Goal: Check status: Check status

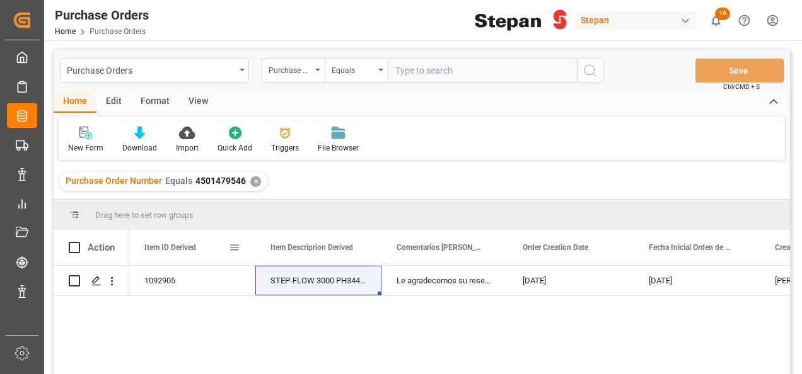
scroll to position [0, 252]
click at [243, 67] on div "Purchase Orders" at bounding box center [154, 71] width 189 height 24
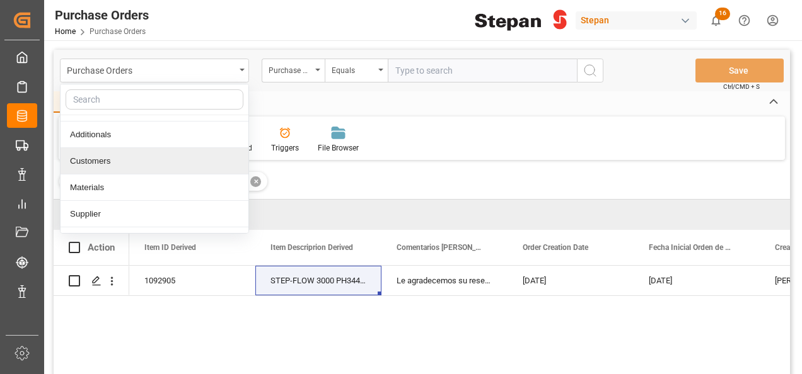
scroll to position [63, 0]
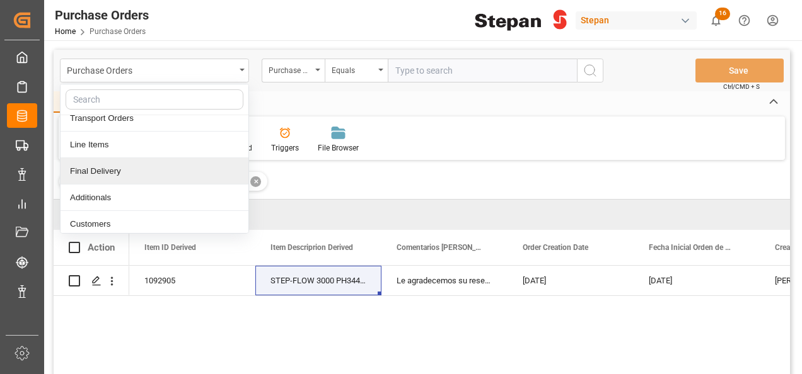
click at [86, 168] on div "Final Delivery" at bounding box center [155, 171] width 188 height 26
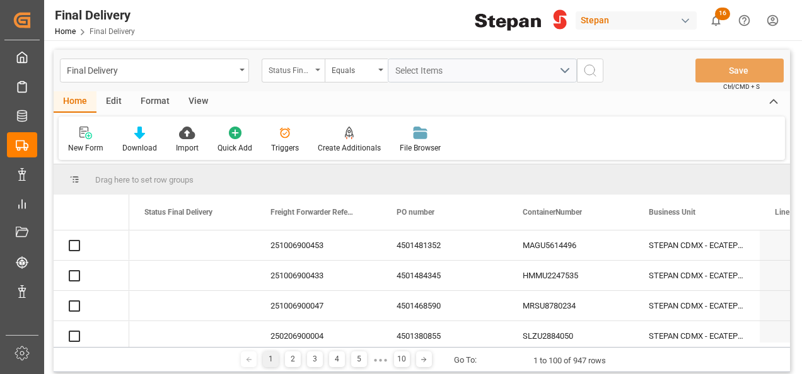
click at [320, 71] on icon "open menu" at bounding box center [317, 70] width 5 height 3
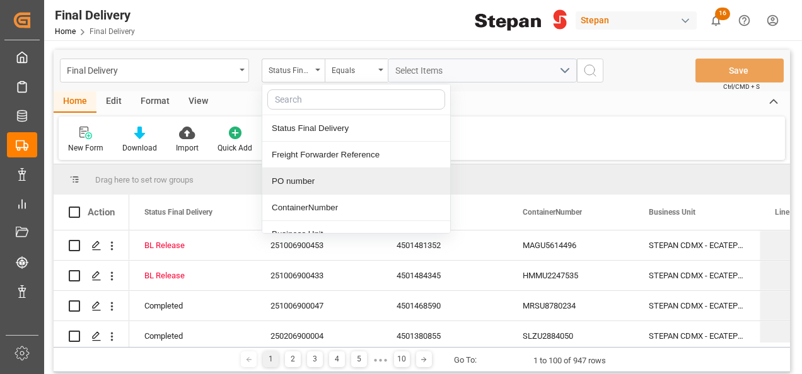
click at [298, 182] on div "PO number" at bounding box center [356, 181] width 188 height 26
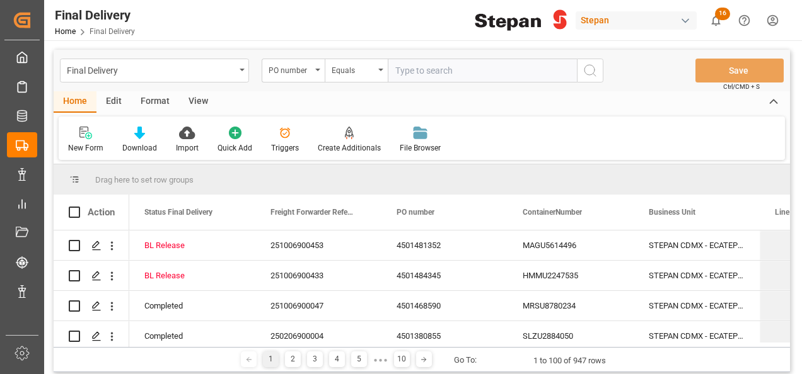
click at [432, 72] on input "text" at bounding box center [482, 71] width 189 height 24
type input "TIFU1003970"
click at [586, 70] on icon "search button" at bounding box center [589, 70] width 15 height 15
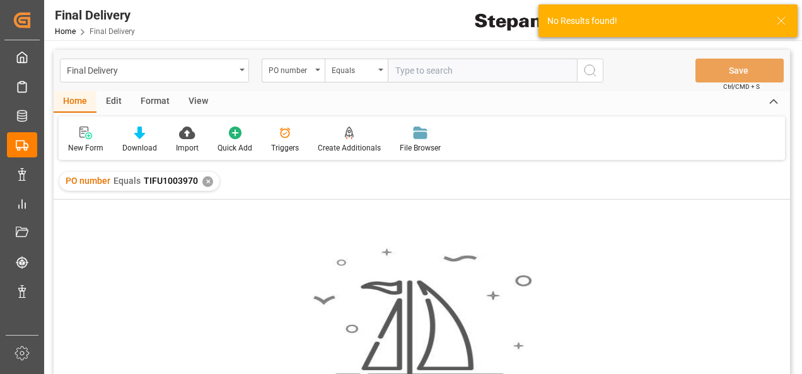
click at [211, 182] on div "✕" at bounding box center [207, 181] width 11 height 11
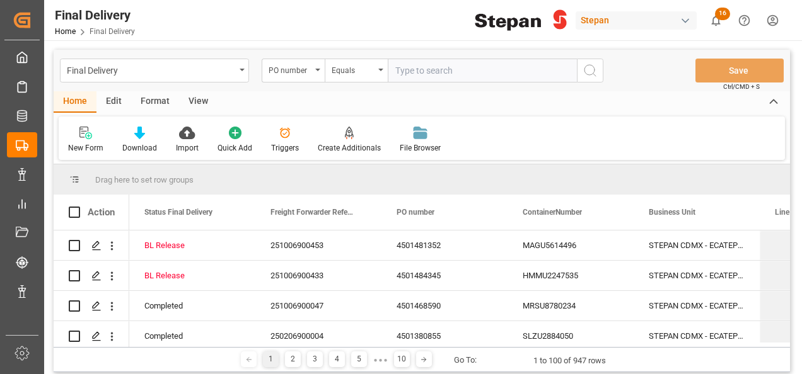
click at [316, 68] on div "PO number" at bounding box center [293, 71] width 63 height 24
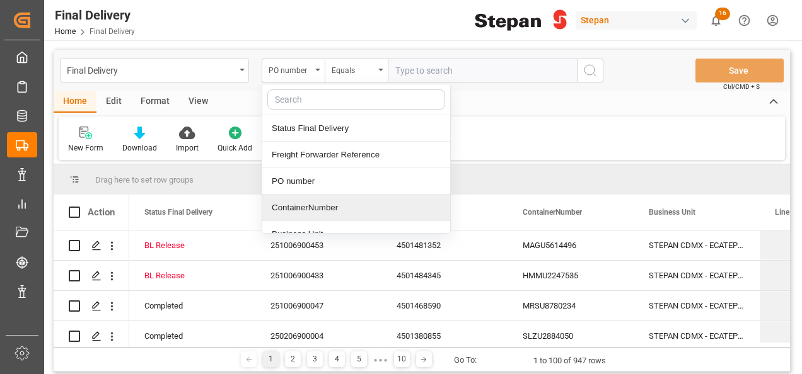
click at [290, 204] on div "ContainerNumber" at bounding box center [356, 208] width 188 height 26
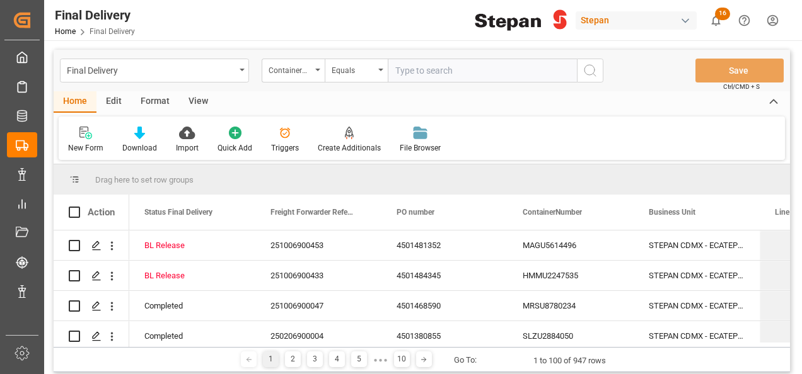
click at [408, 67] on input "text" at bounding box center [482, 71] width 189 height 24
paste input "TIFU1003970"
type input "TIFU1003970"
click at [587, 70] on icon "search button" at bounding box center [589, 70] width 15 height 15
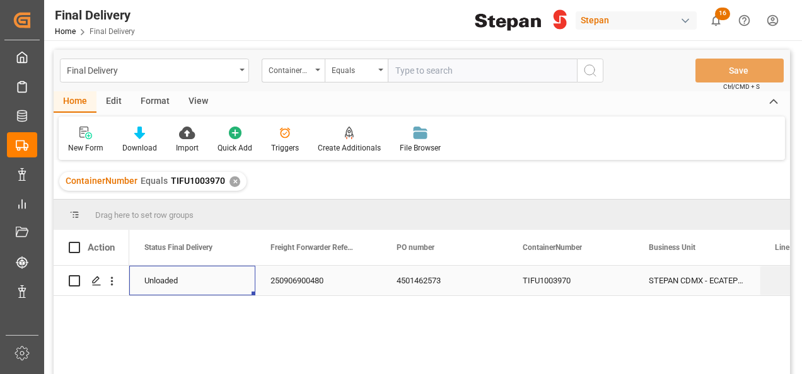
click at [208, 282] on div "Unloaded" at bounding box center [192, 281] width 96 height 29
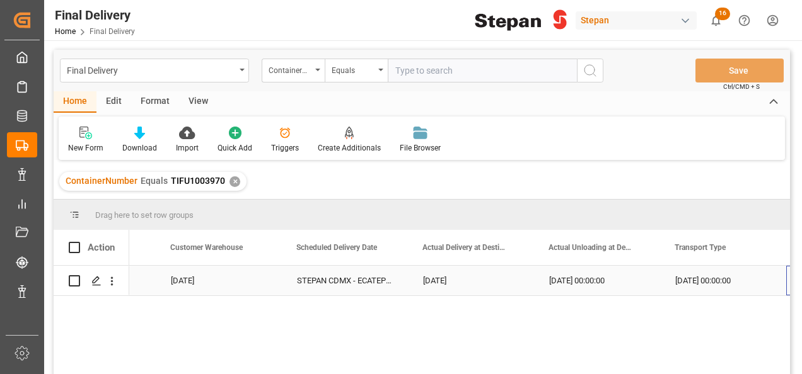
scroll to position [0, 1738]
